Goal: Task Accomplishment & Management: Use online tool/utility

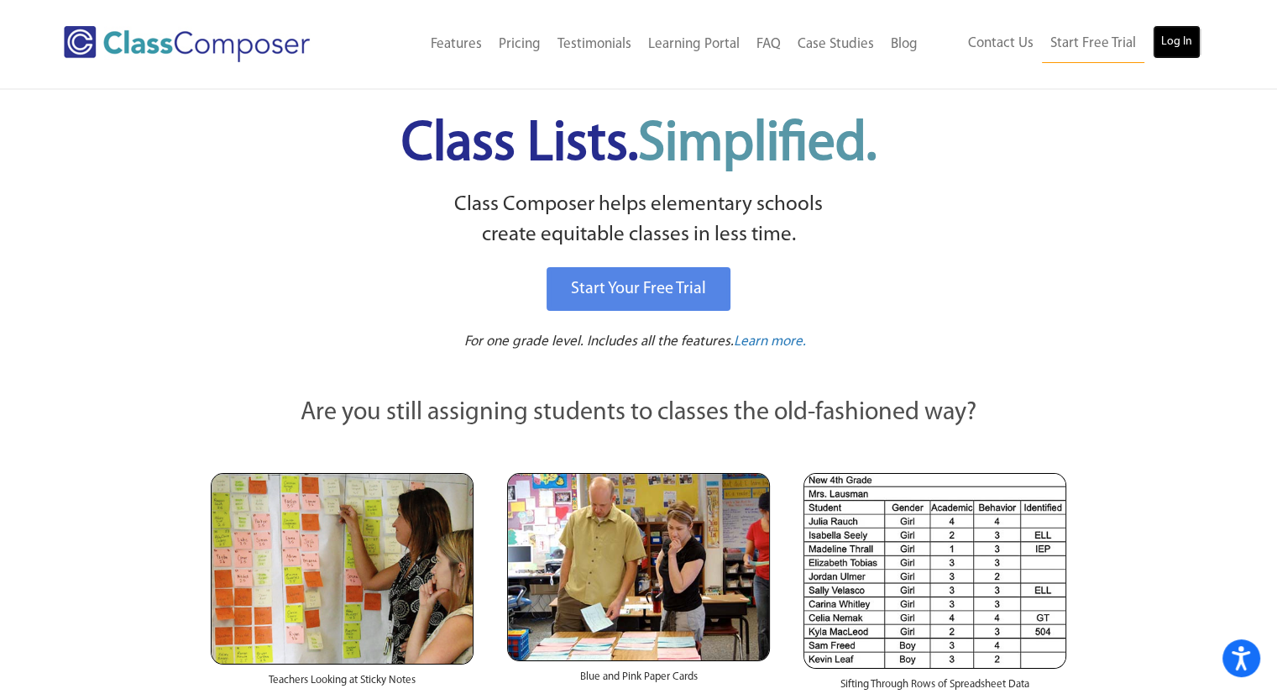
click at [1179, 55] on link "Log In" at bounding box center [1177, 42] width 48 height 34
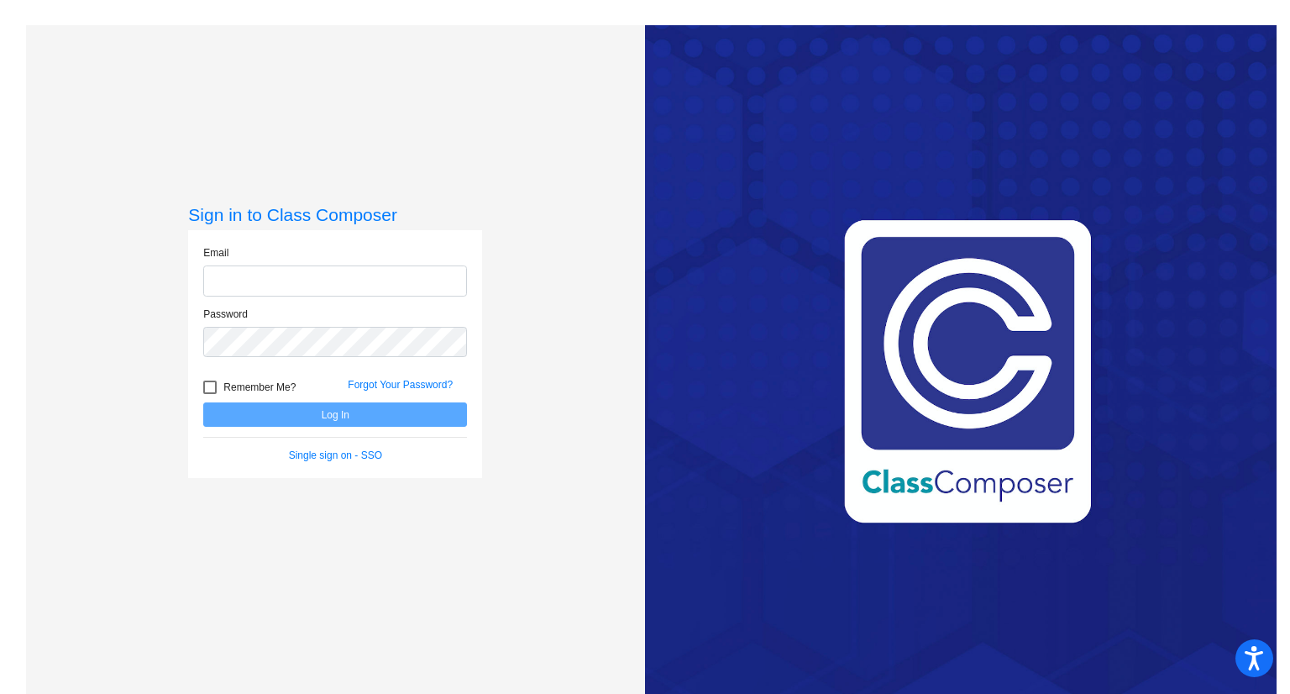
type input "metcalfr@slcs.us"
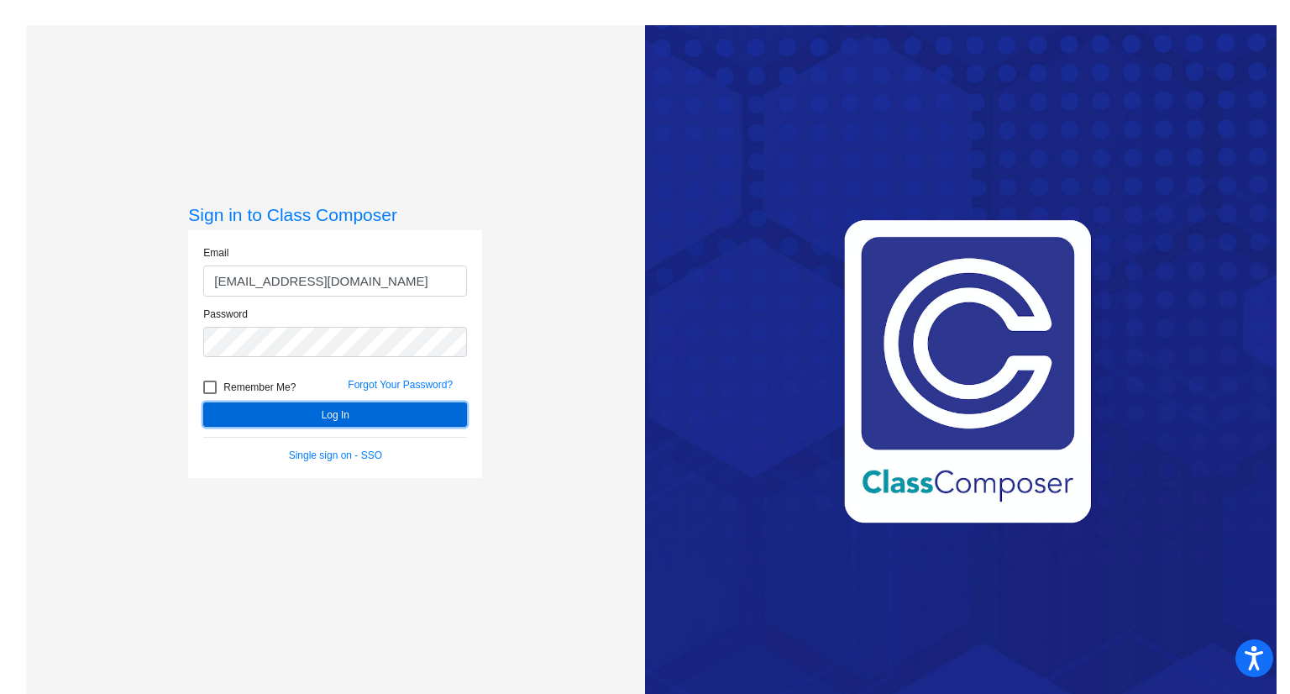
click at [403, 417] on button "Log In" at bounding box center [335, 414] width 264 height 24
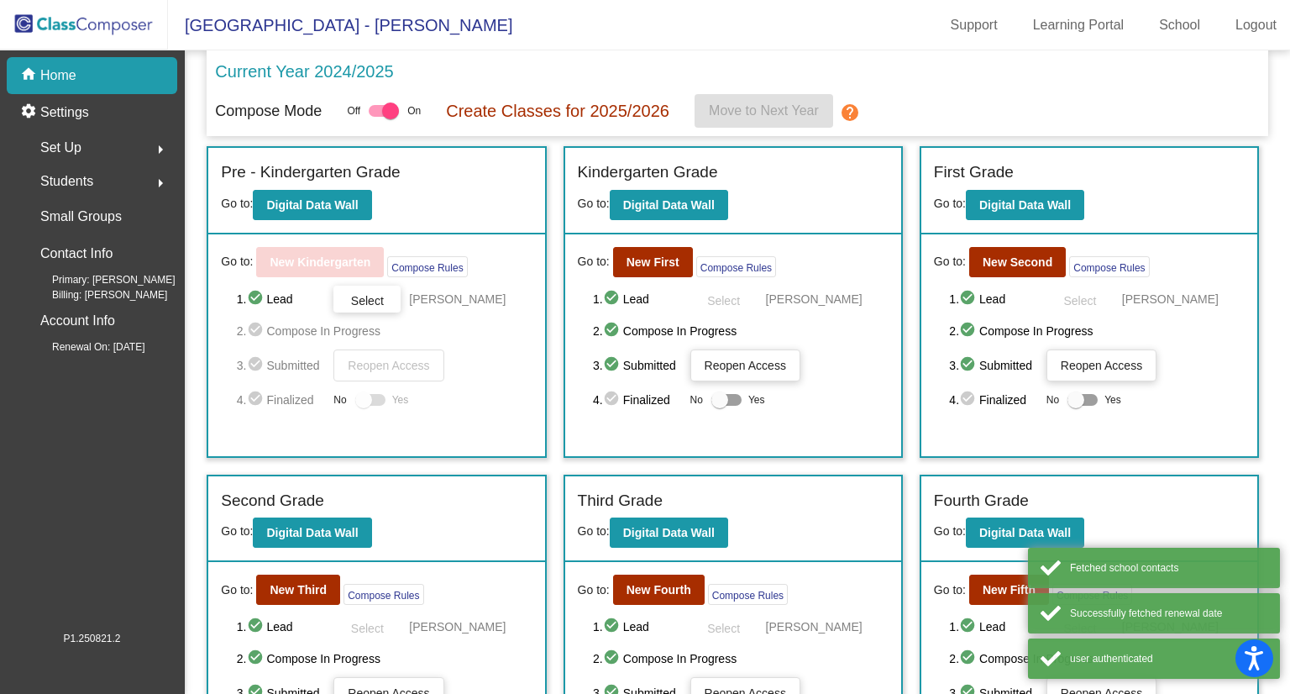
scroll to position [192, 0]
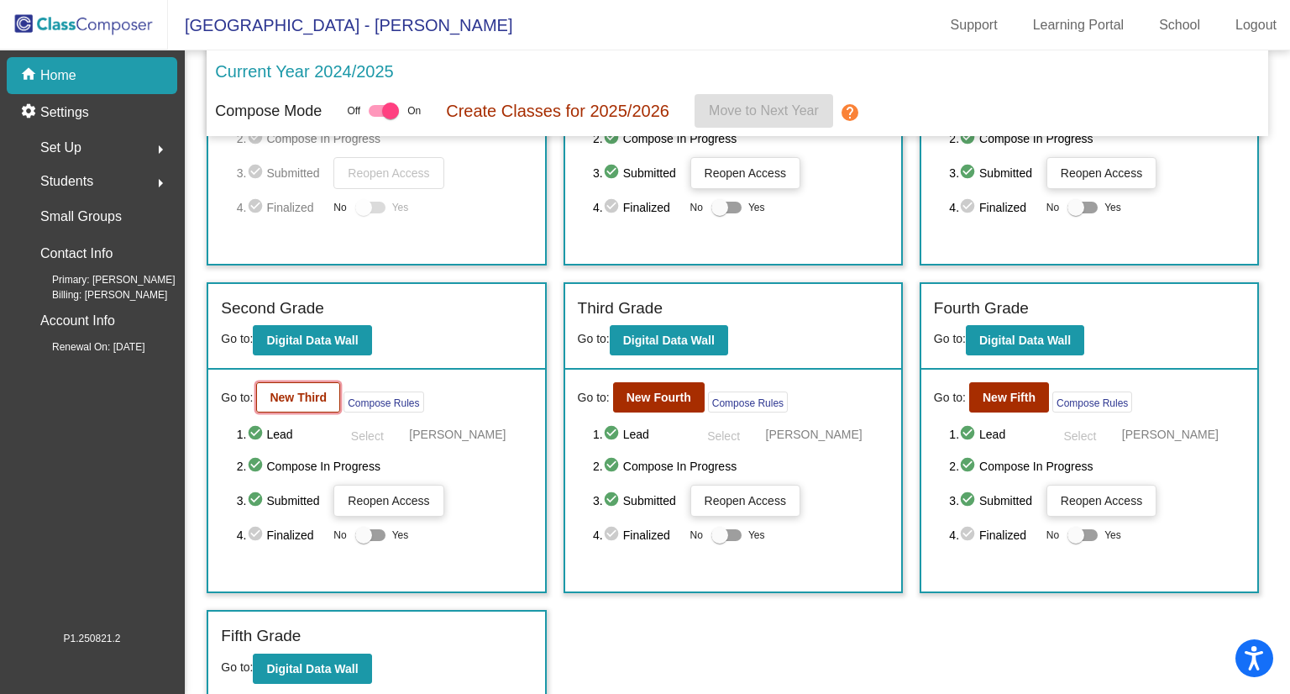
click at [287, 391] on b "New Third" at bounding box center [298, 397] width 57 height 13
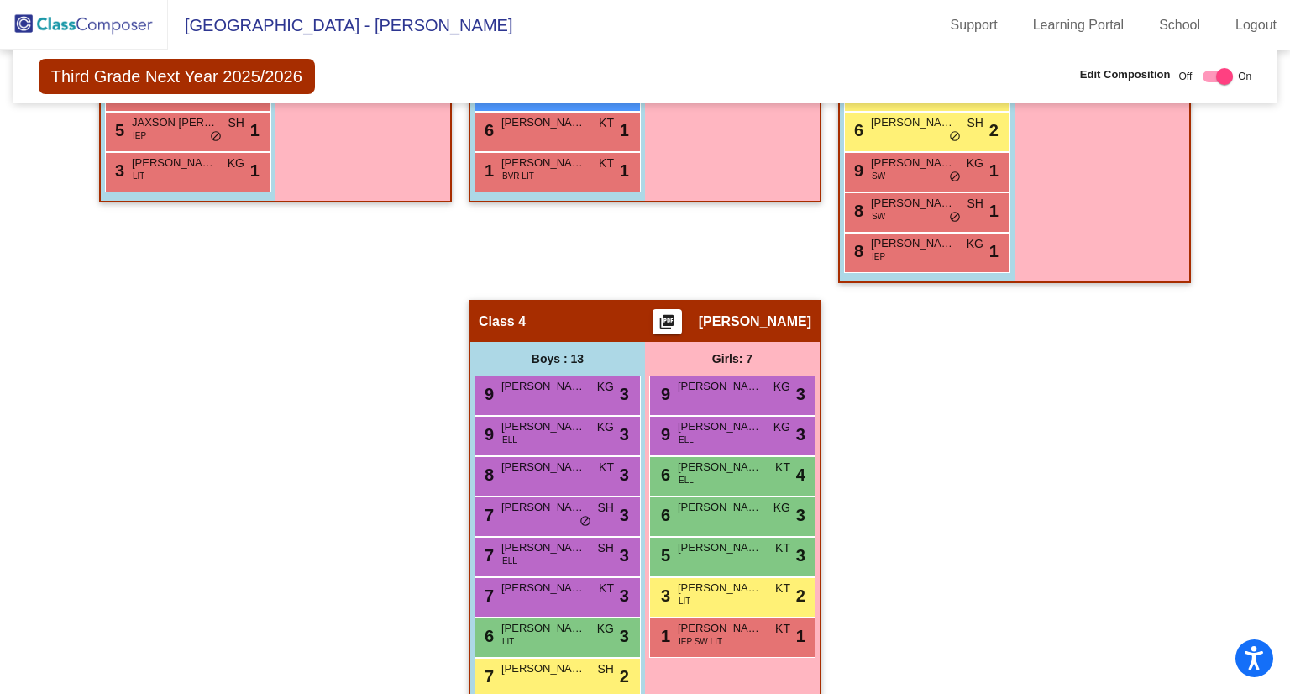
scroll to position [1002, 0]
